Goal: Task Accomplishment & Management: Manage account settings

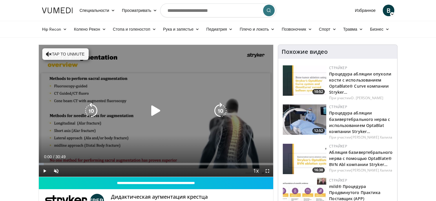
click at [152, 110] on icon "Video Player" at bounding box center [156, 111] width 16 height 16
click at [50, 54] on icon "Video Player" at bounding box center [49, 54] width 6 height 6
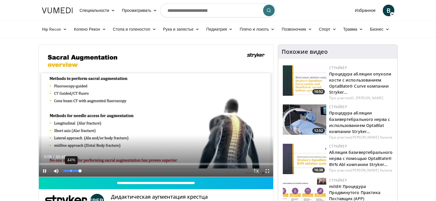
click at [71, 170] on div "44%" at bounding box center [71, 171] width 16 height 2
click at [45, 173] on span "Video Player" at bounding box center [45, 171] width 12 height 12
click at [389, 14] on font "В" at bounding box center [388, 10] width 4 height 8
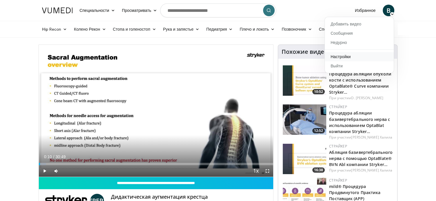
click at [348, 59] on font "Настройки" at bounding box center [340, 56] width 20 height 5
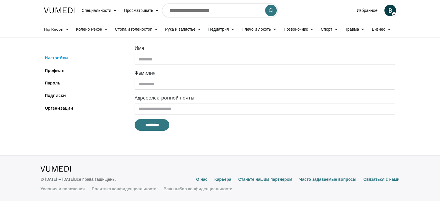
click at [58, 60] on link "Настройки" at bounding box center [85, 58] width 81 height 6
click at [60, 70] on font "Профиль" at bounding box center [54, 70] width 19 height 5
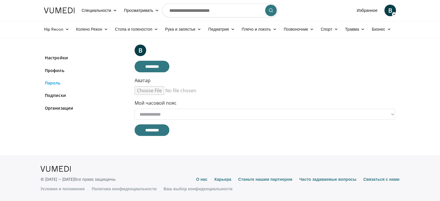
click at [56, 84] on font "Пароль" at bounding box center [53, 82] width 16 height 5
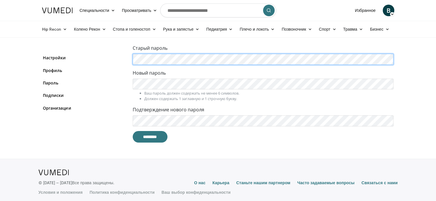
click at [98, 63] on div "Старый пароль Новый пароль Ваш пароль должен содержать не менее 6 символов. Дол…" at bounding box center [217, 96] width 359 height 103
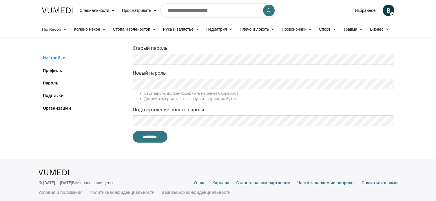
click at [56, 59] on font "Настройки" at bounding box center [54, 57] width 23 height 5
